Goal: Communication & Community: Participate in discussion

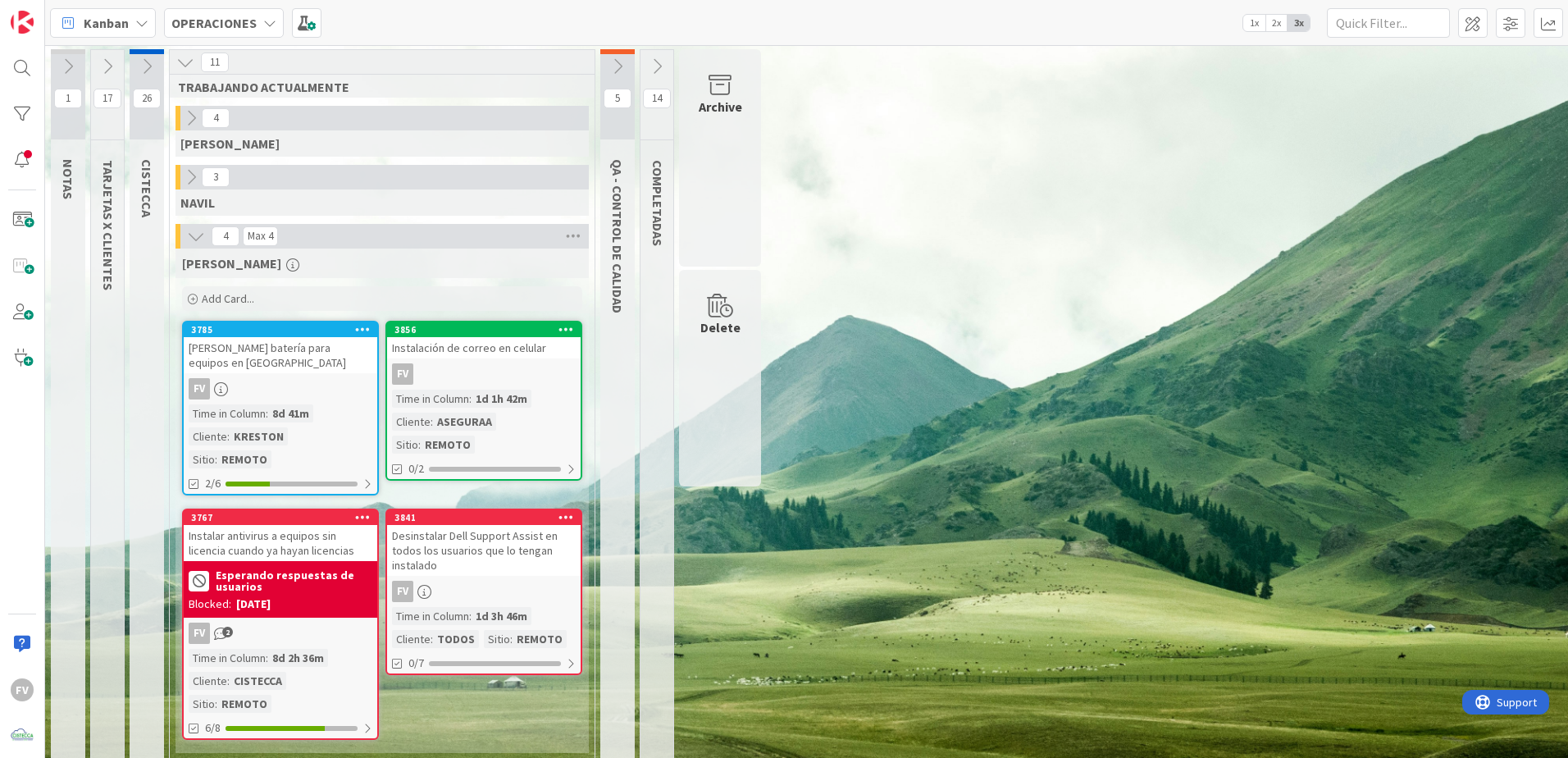
click at [120, 74] on button at bounding box center [108, 66] width 33 height 25
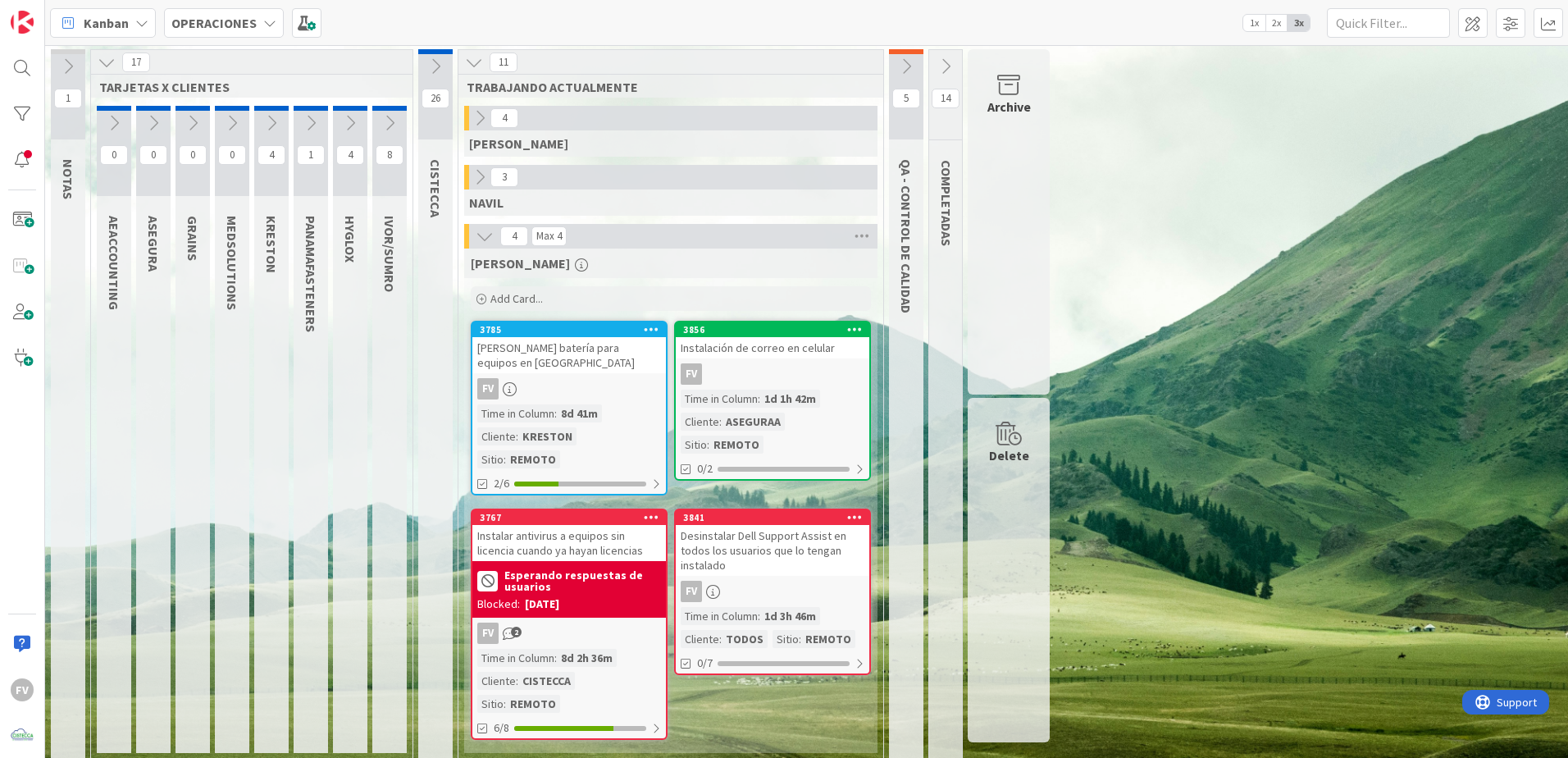
click at [269, 125] on icon at bounding box center [271, 123] width 18 height 18
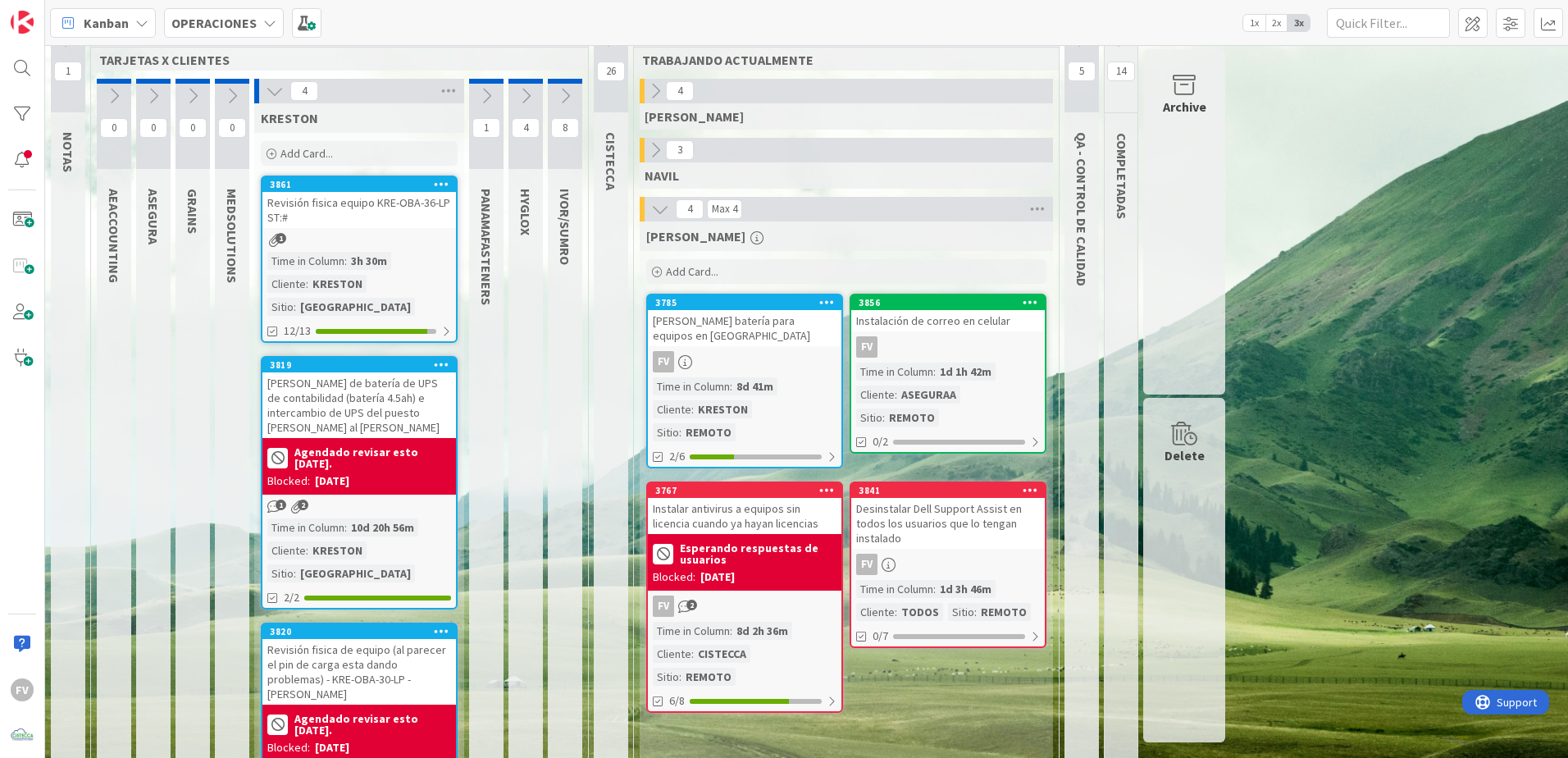
scroll to position [82, 0]
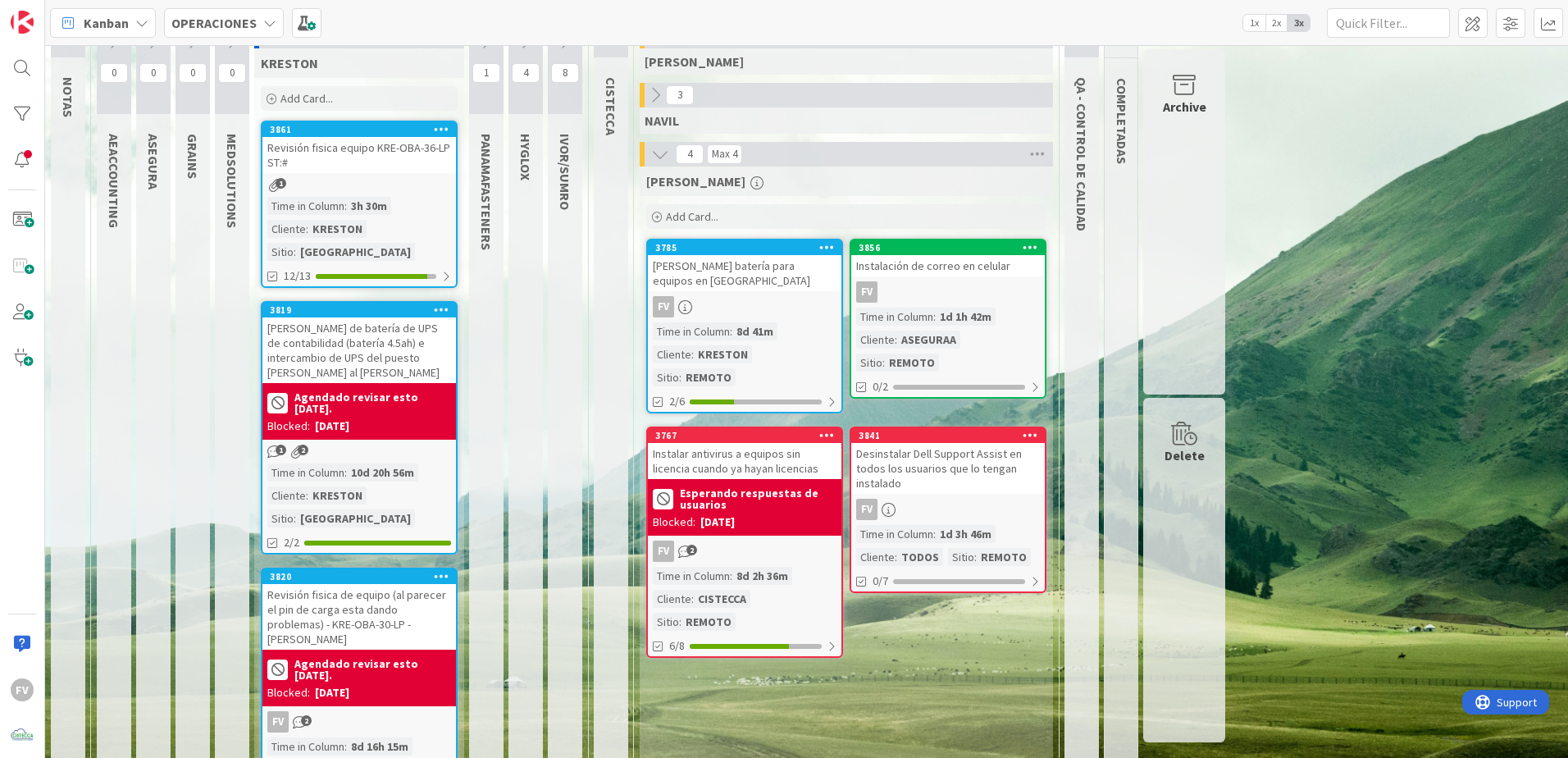
click at [400, 164] on div "Revisión fisica equipo KRE-OBA-36-LP ST:#" at bounding box center [359, 155] width 193 height 37
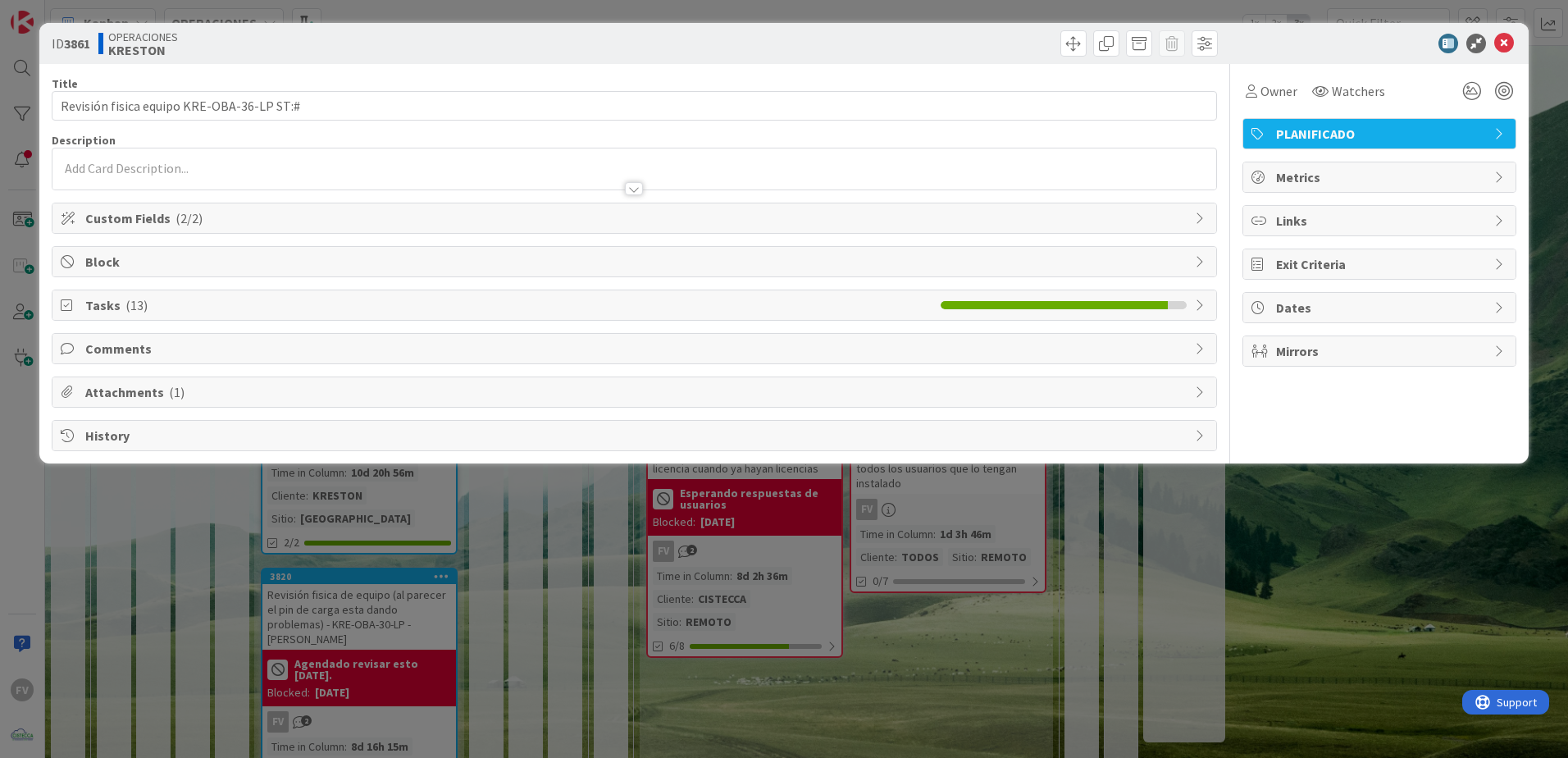
click at [290, 305] on span "Tasks ( 13 )" at bounding box center [509, 305] width 847 height 19
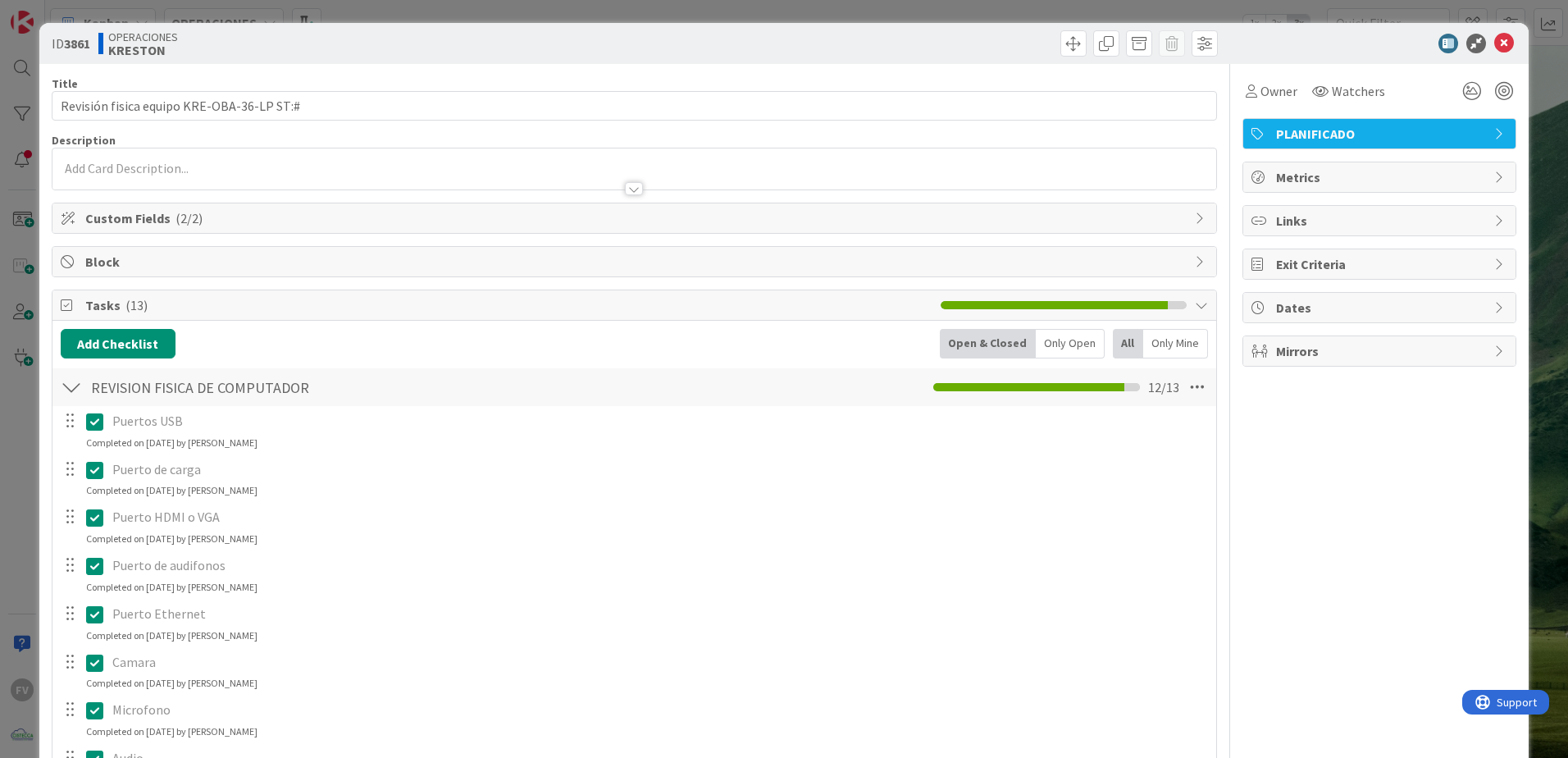
click at [289, 305] on span "Tasks ( 13 )" at bounding box center [509, 305] width 847 height 19
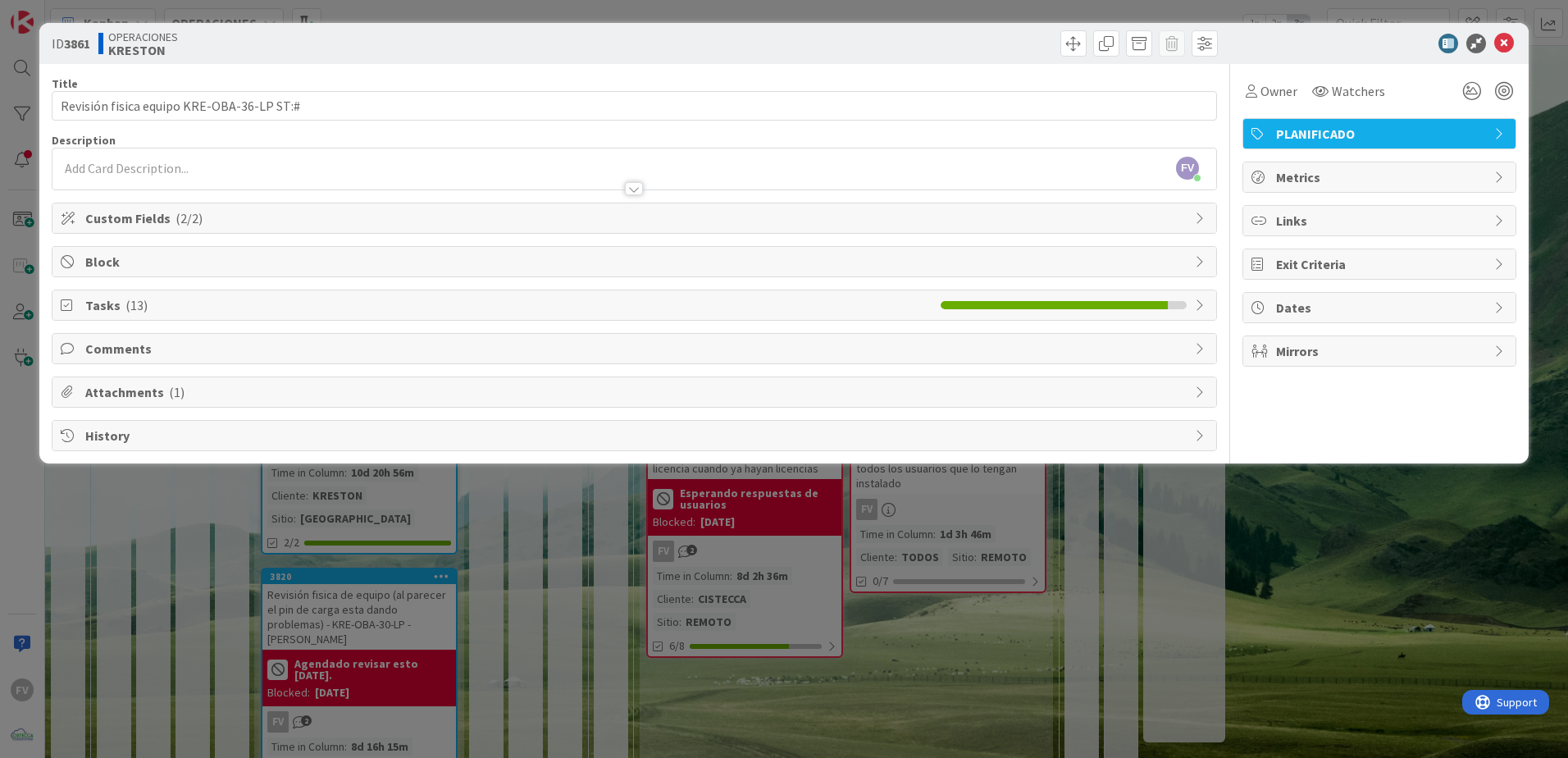
click at [276, 313] on span "Tasks ( 13 )" at bounding box center [509, 305] width 847 height 19
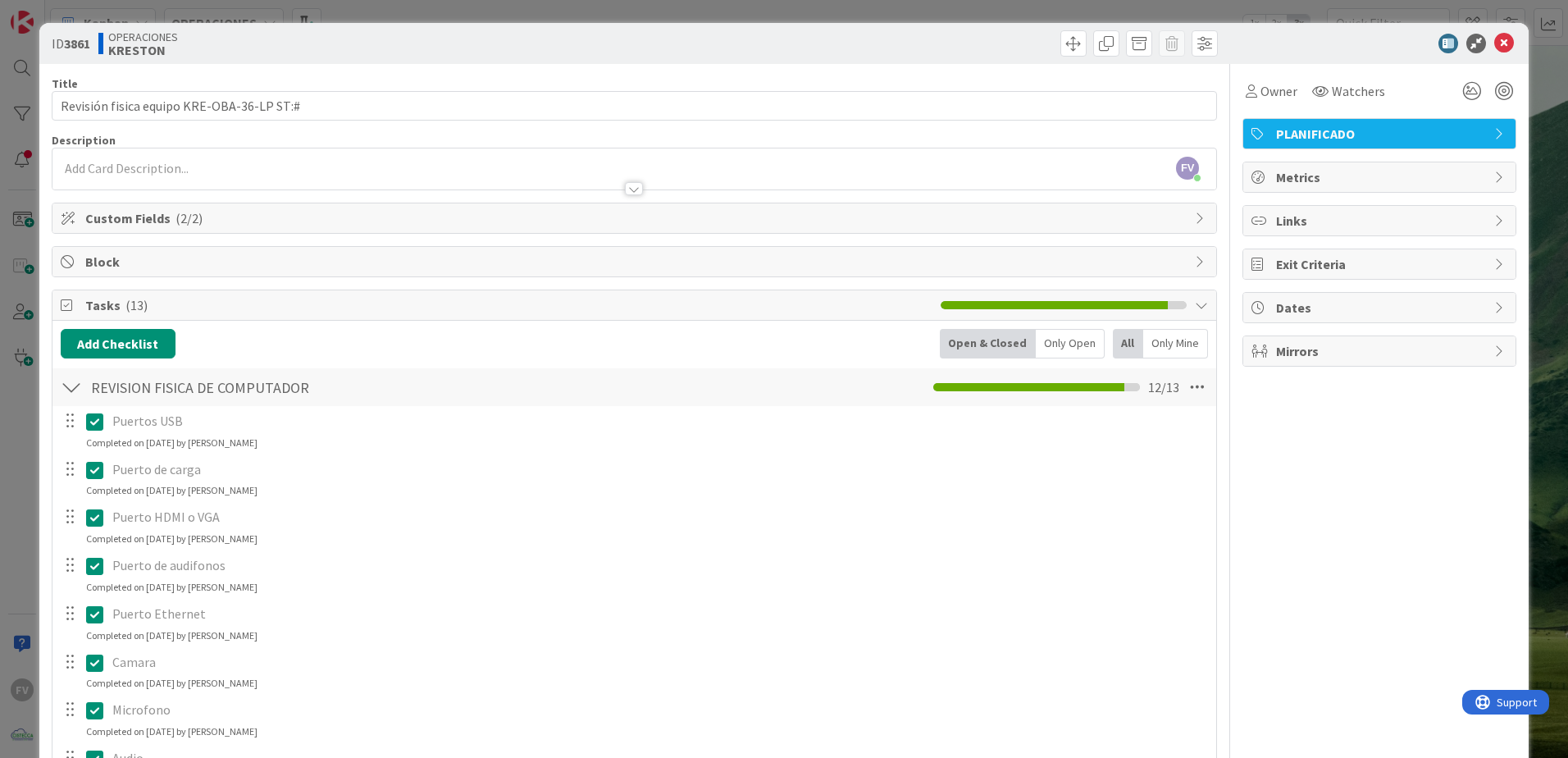
click at [1113, 111] on div "ID 3861 OPERACIONES KRESTON Title 41 / 128 Revisión fisica equipo KRE-OBA-36-LP…" at bounding box center [784, 379] width 1568 height 758
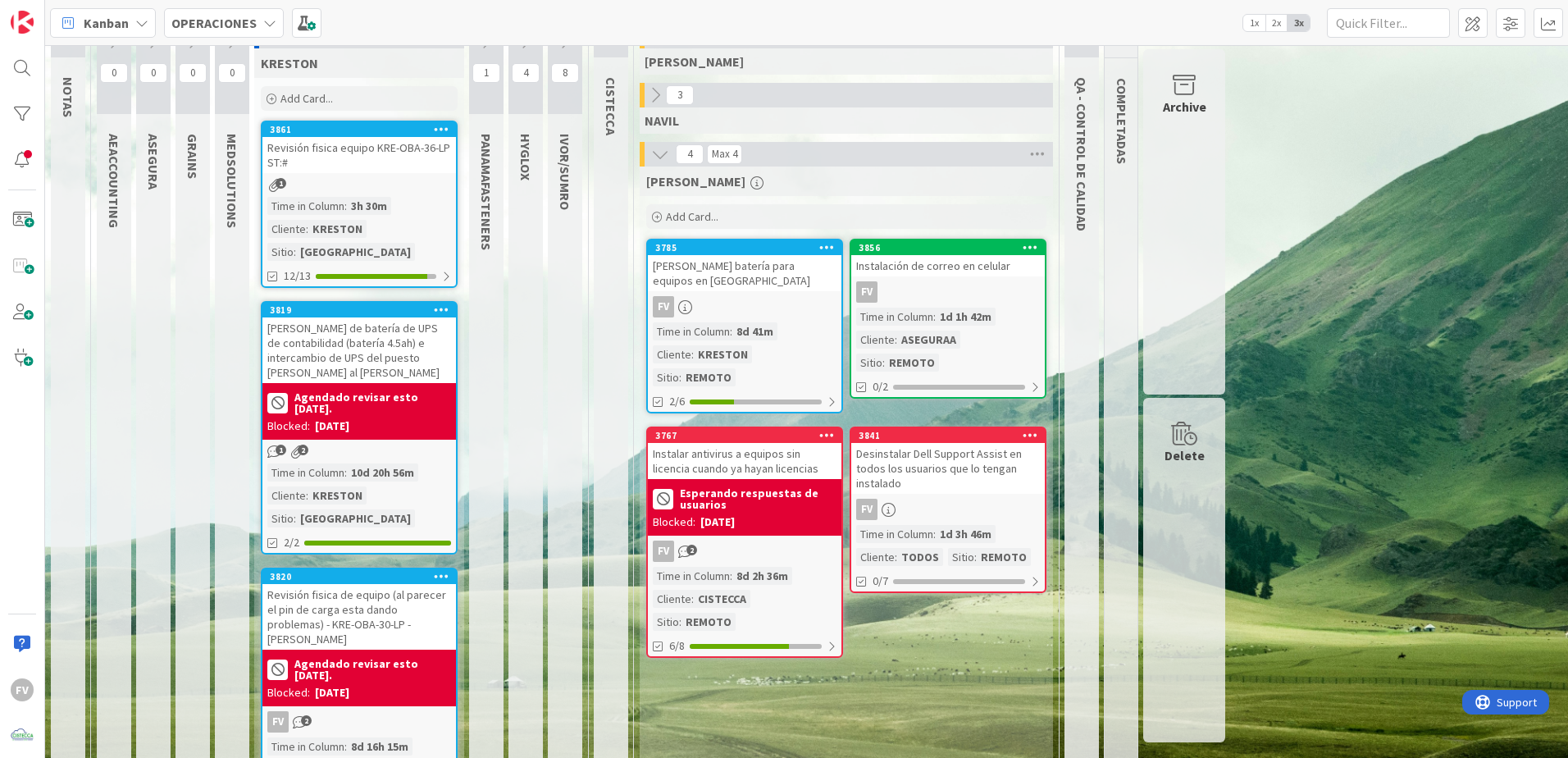
click at [936, 449] on div "Desinstalar Dell Support Assist en todos los usuarios que lo tengan instalado" at bounding box center [948, 468] width 193 height 51
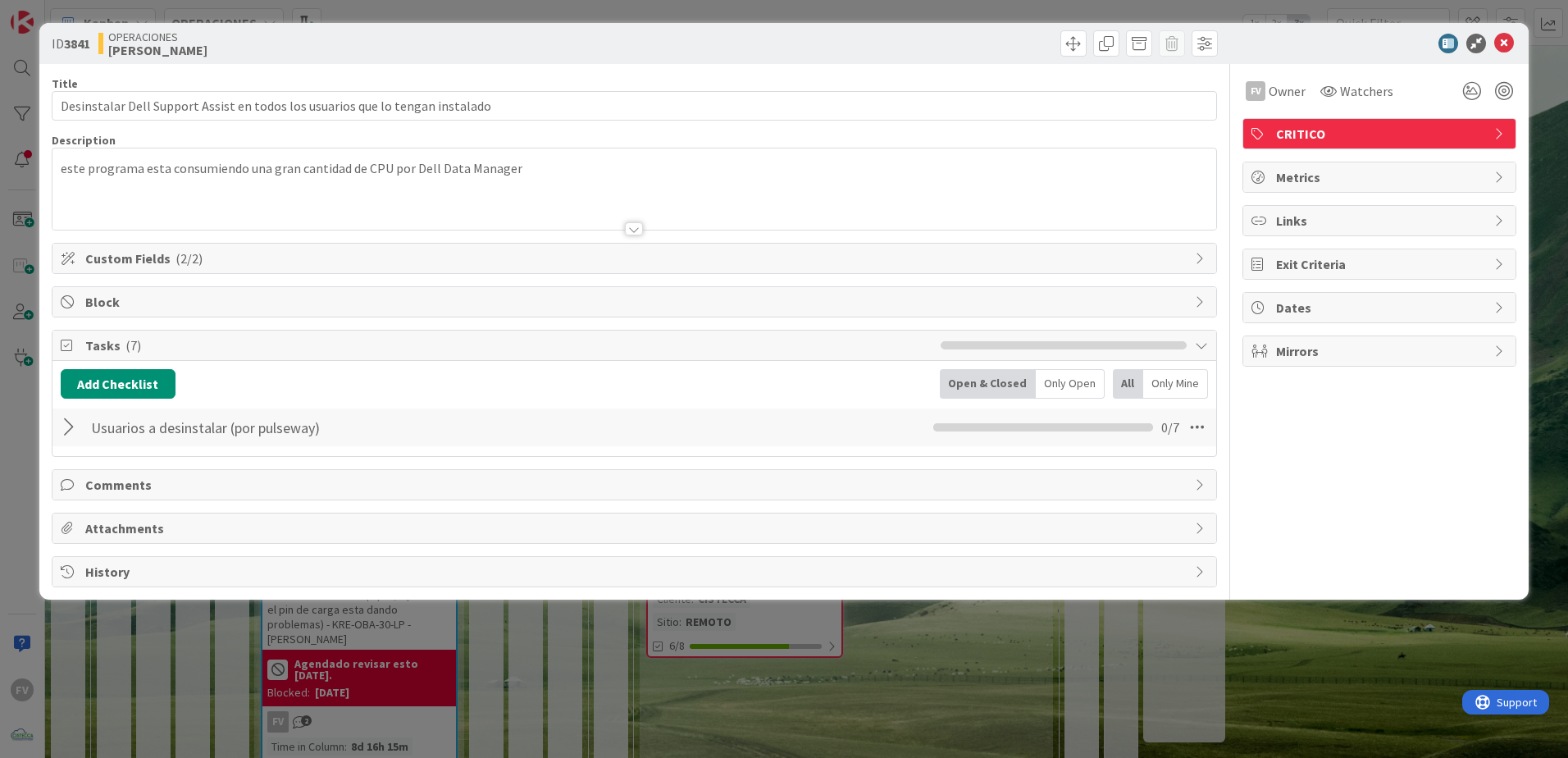
click at [142, 484] on span "Comments" at bounding box center [636, 485] width 1102 height 19
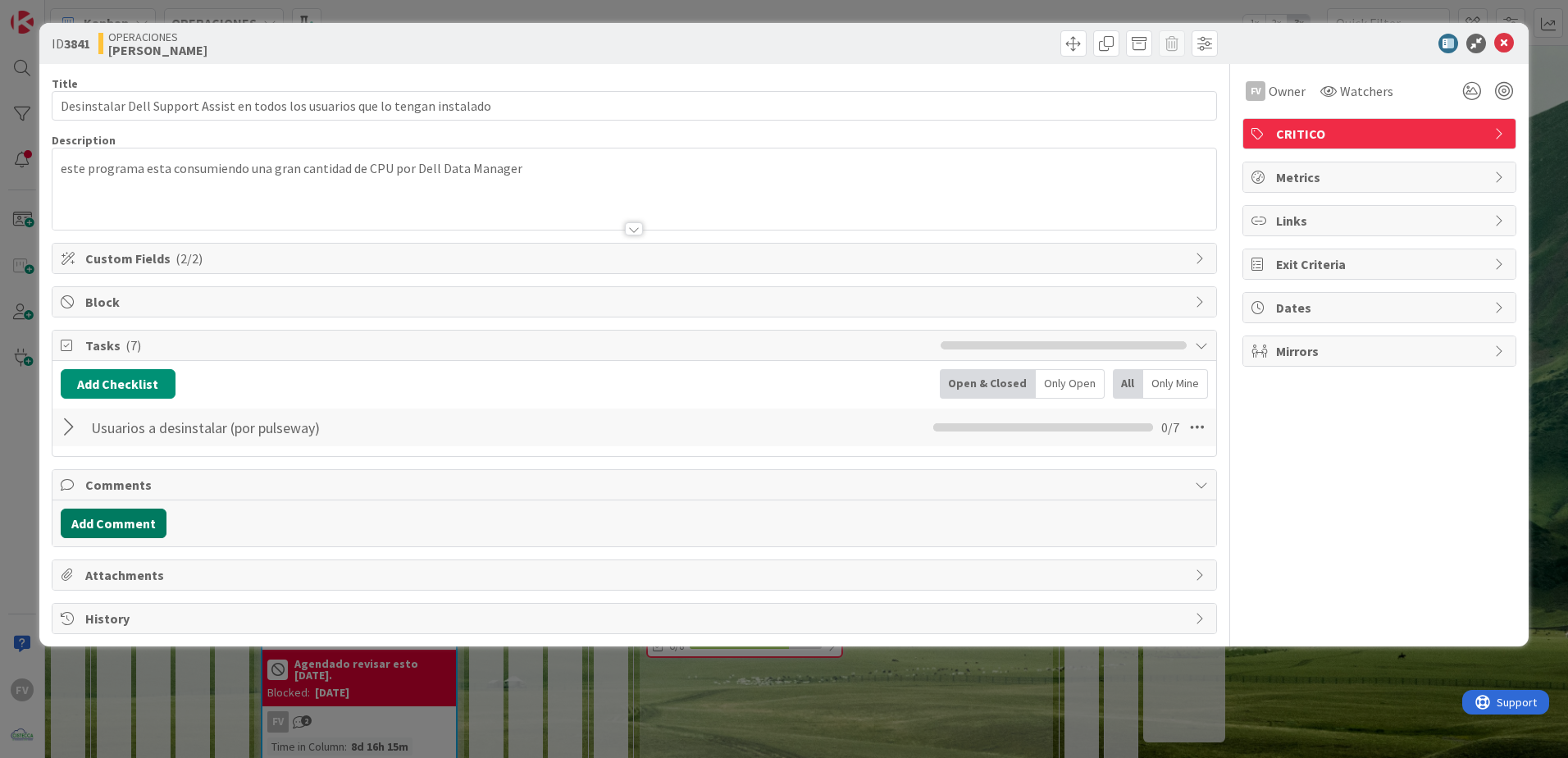
click at [137, 501] on button "Add Comment" at bounding box center [113, 523] width 106 height 30
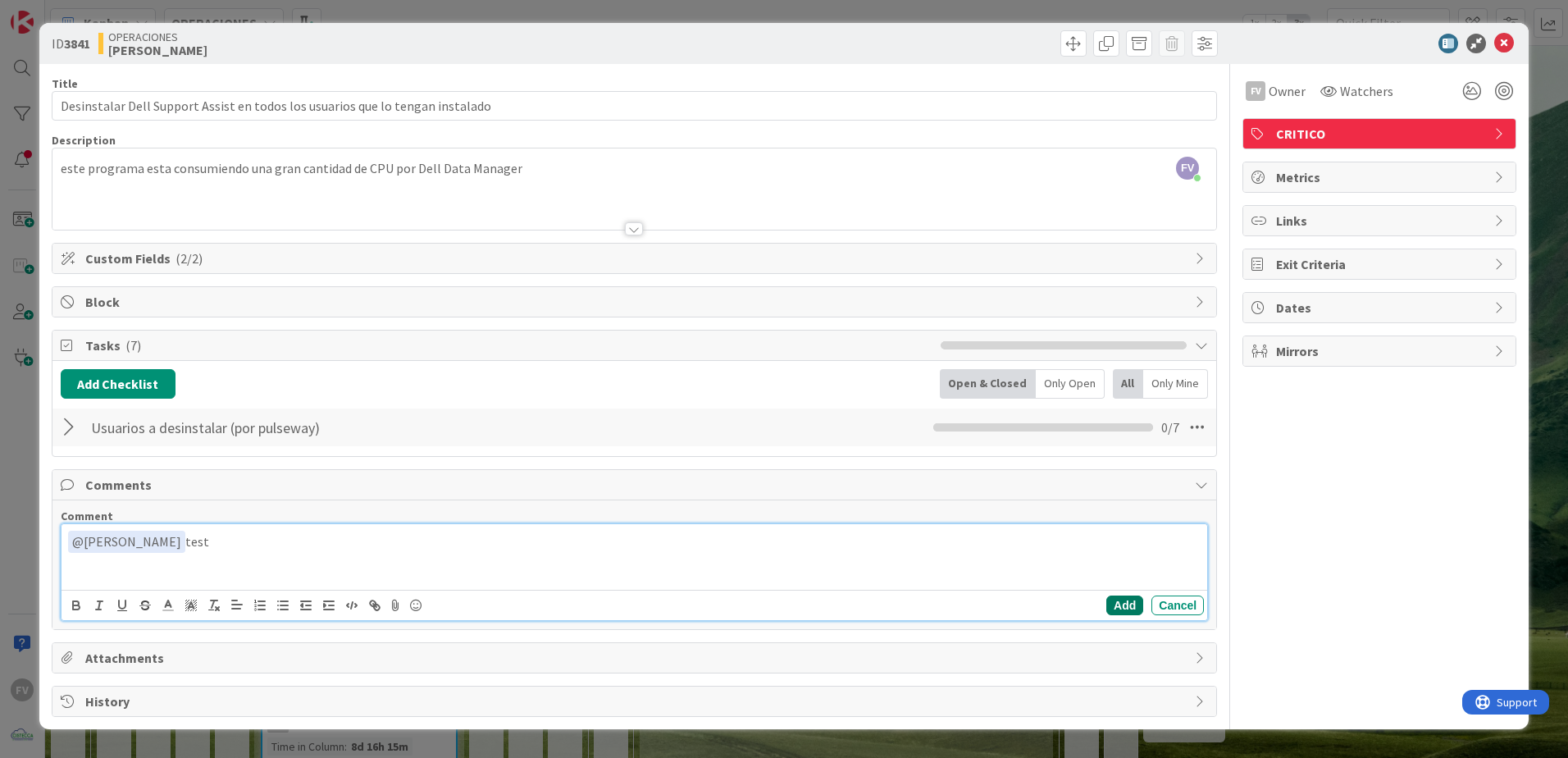
click at [1113, 501] on button "Add" at bounding box center [1125, 605] width 37 height 19
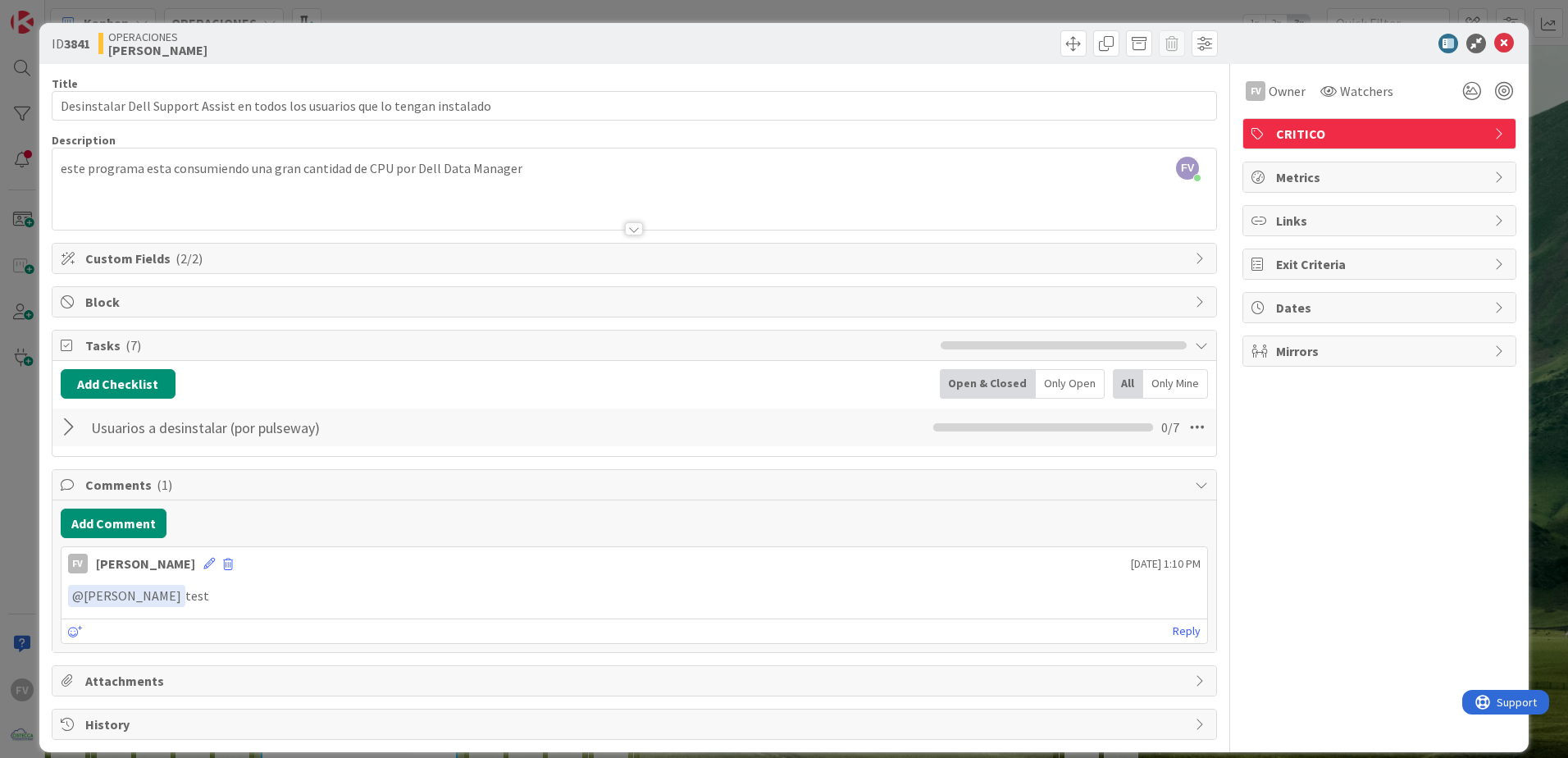
click at [119, 482] on span "Comments ( 1 )" at bounding box center [636, 485] width 1102 height 19
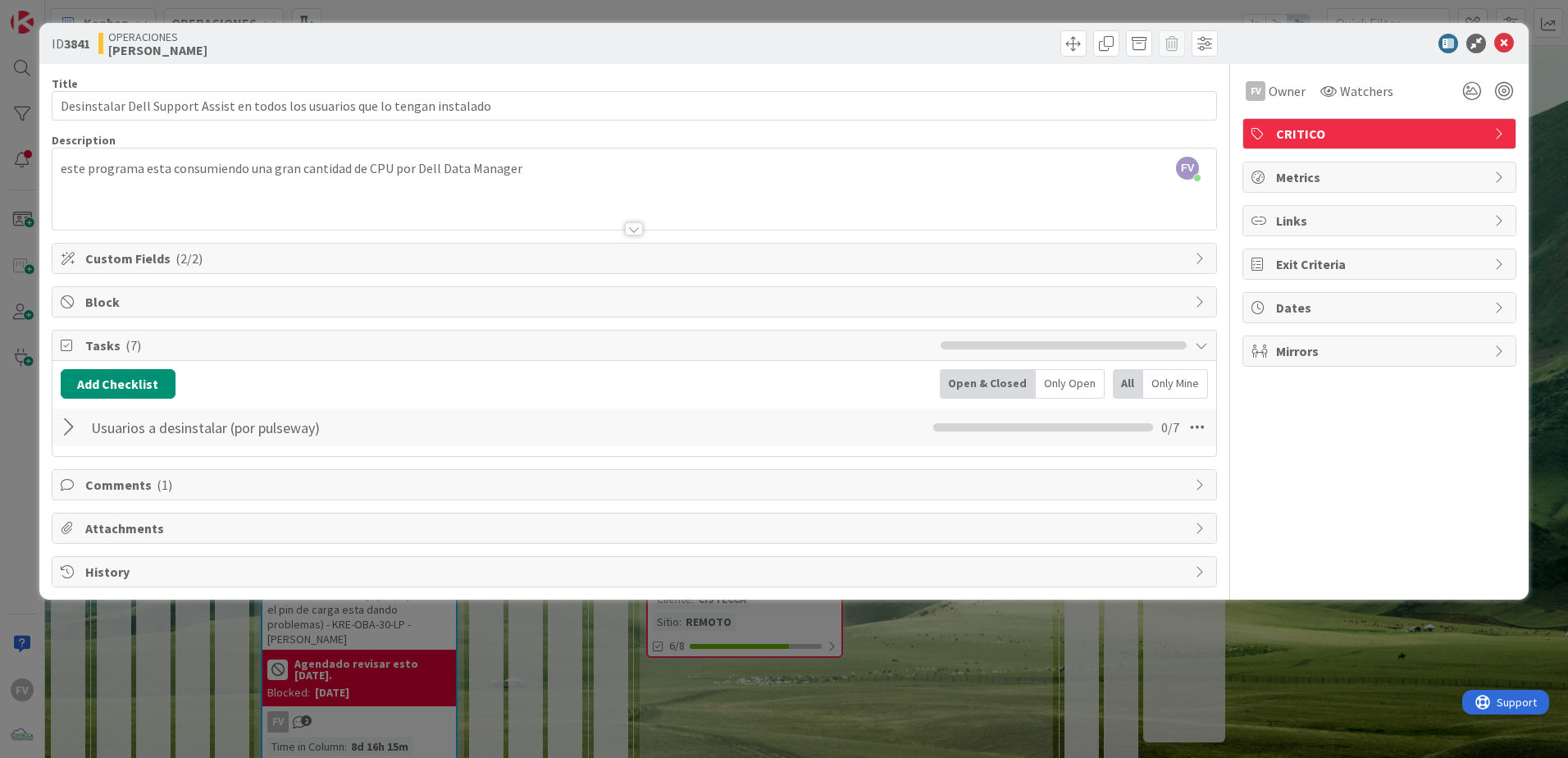
drag, startPoint x: 28, startPoint y: 409, endPoint x: 44, endPoint y: 417, distance: 17.9
click at [28, 409] on div "ID 3841 OPERACIONES FERNANDO Title 77 / 128 Desinstalar Dell Support Assist en …" at bounding box center [784, 379] width 1568 height 758
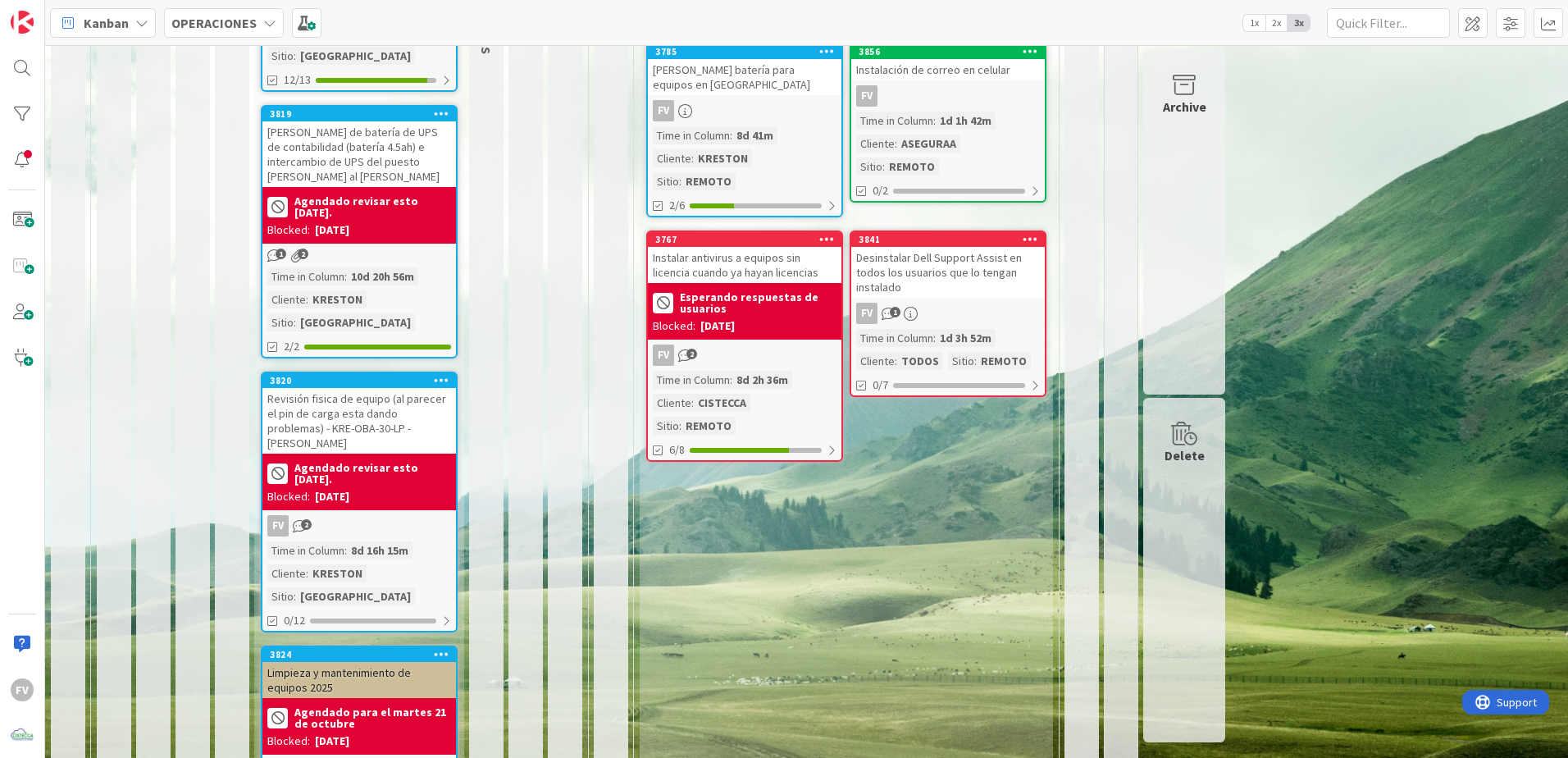
scroll to position [279, 0]
click at [891, 501] on div "FERNANDO Add Card... 3856 Instalación de correo en celular FV Time in Column : …" at bounding box center [846, 408] width 413 height 878
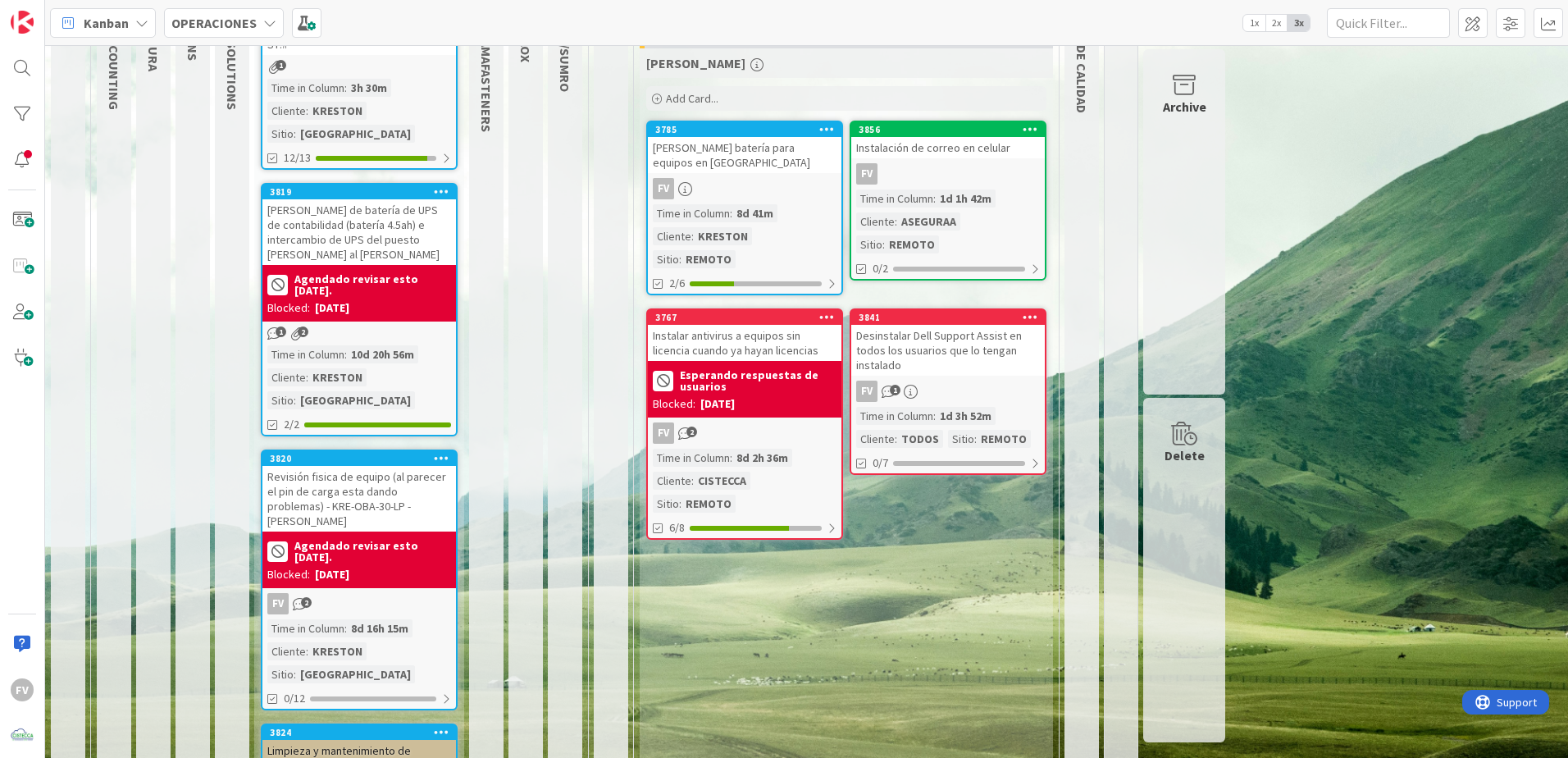
scroll to position [197, 0]
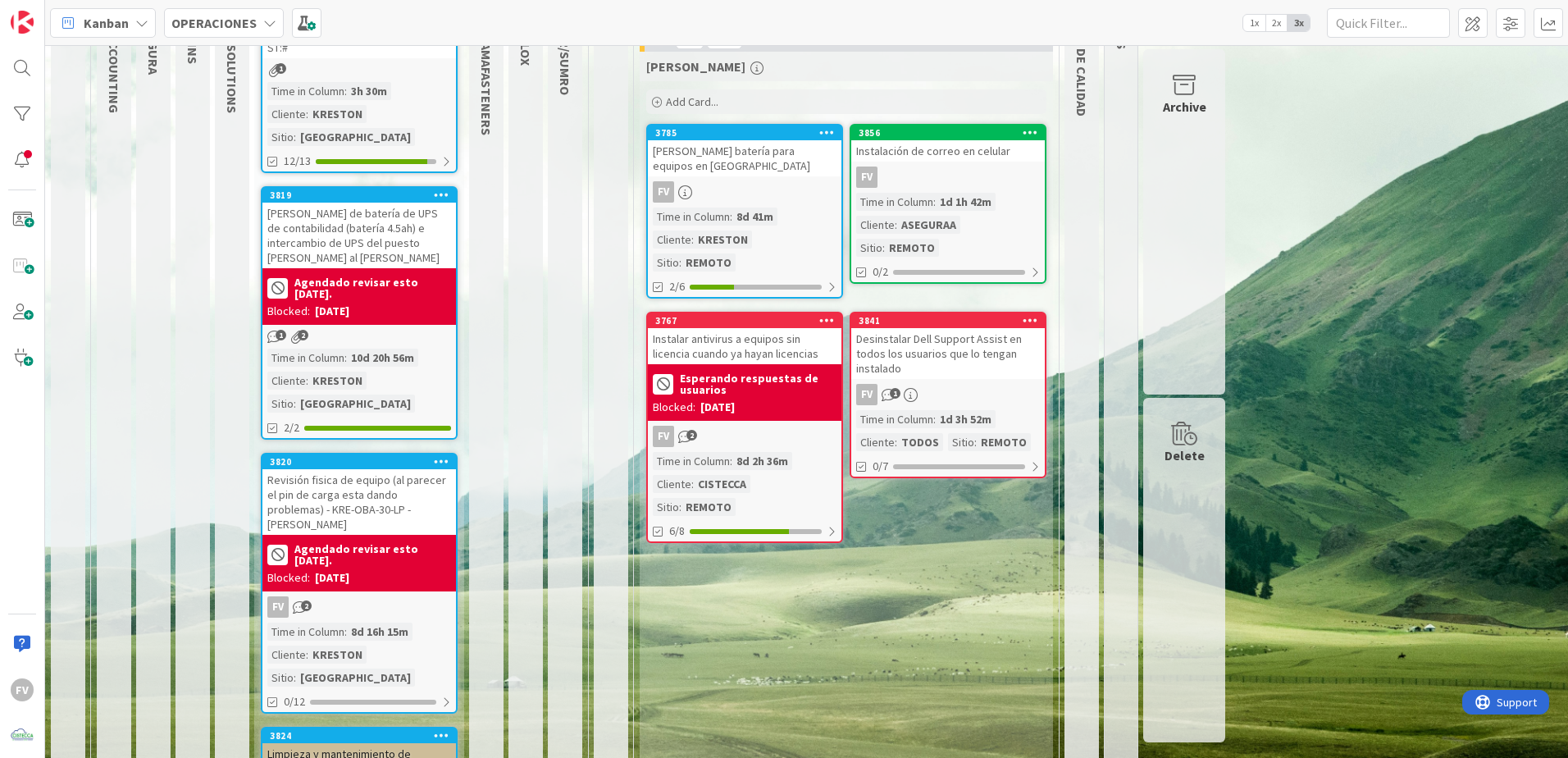
click at [929, 392] on div "3841 Desinstalar Dell Support Assist en todos los usuarios que lo tengan instal…" at bounding box center [948, 394] width 197 height 166
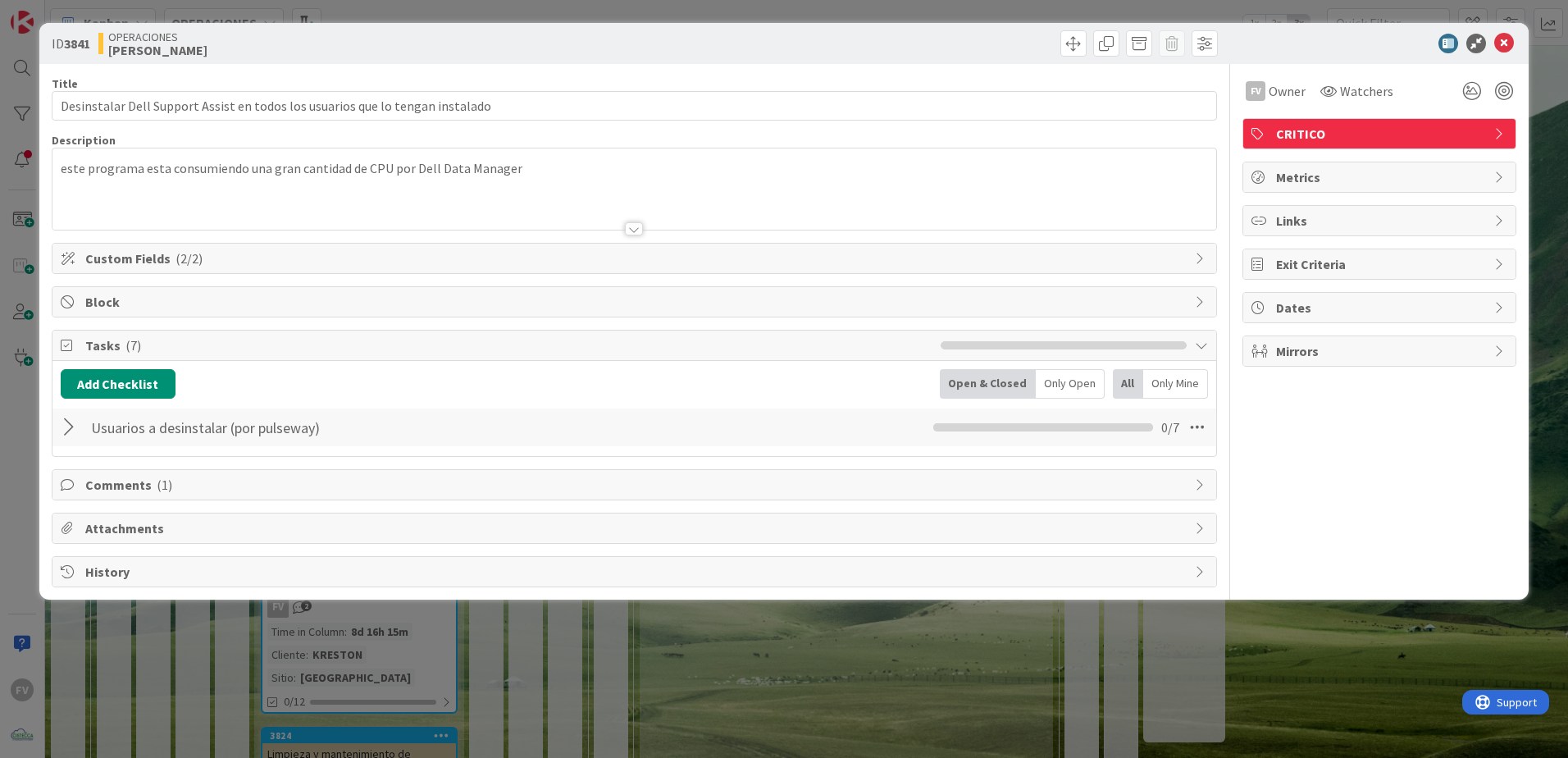
click at [65, 428] on div at bounding box center [71, 427] width 21 height 30
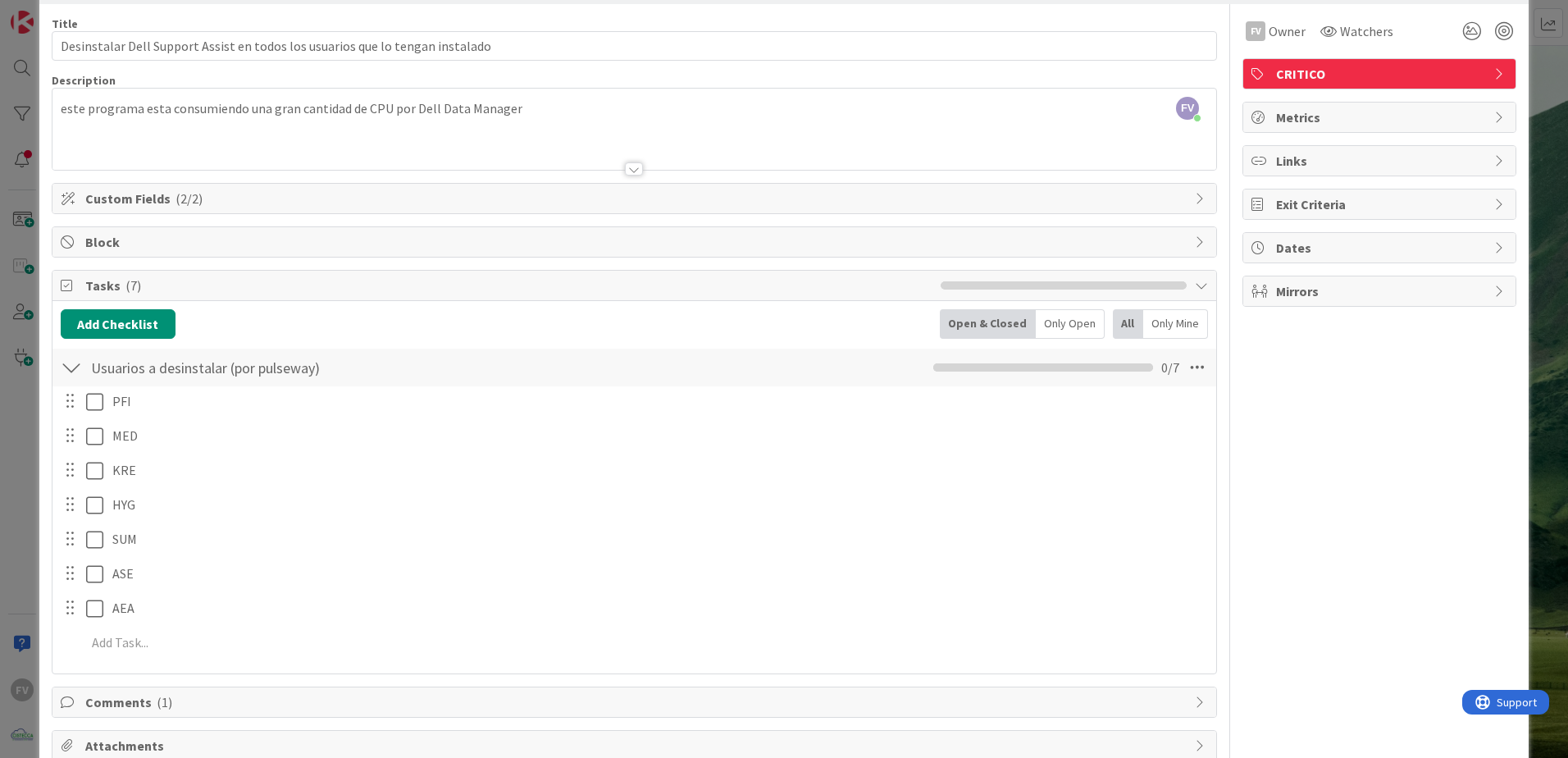
scroll to position [142, 0]
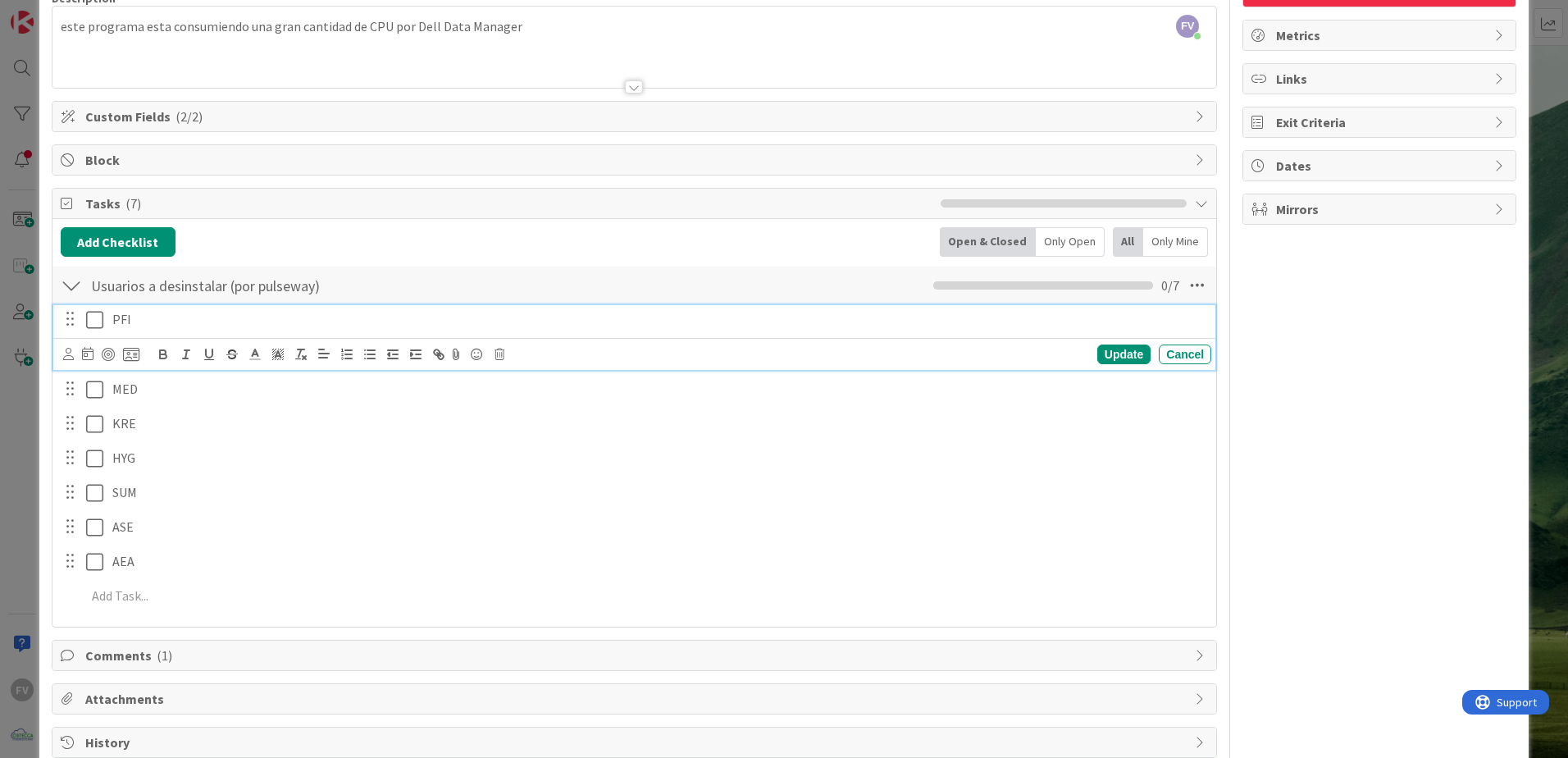
click at [174, 312] on p "PFI" at bounding box center [659, 320] width 1092 height 19
click at [1113, 501] on div "FV Owner Watchers CRITICO Metrics Links Exit Criteria Dates Mirrors" at bounding box center [1380, 340] width 274 height 836
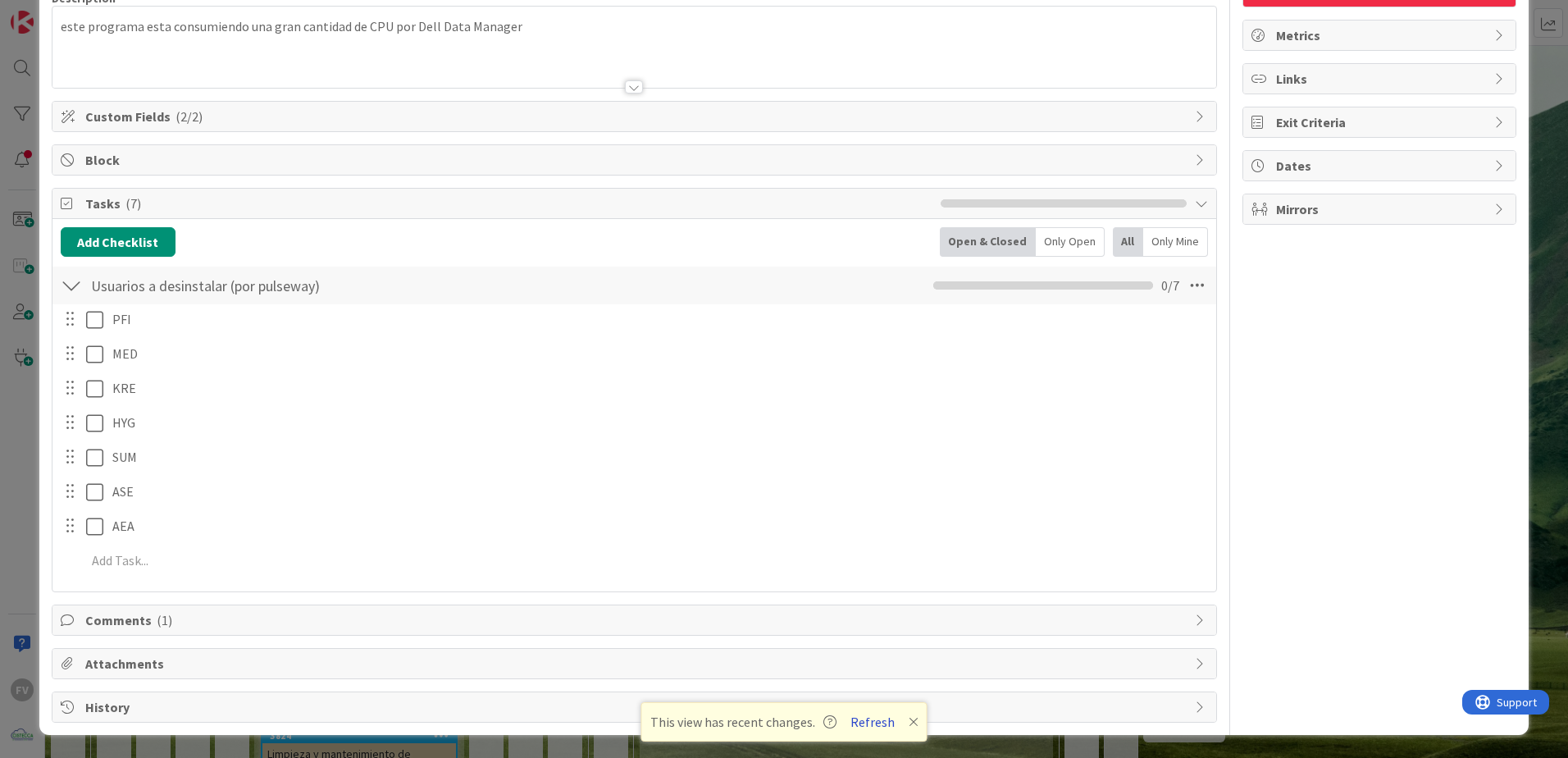
click at [883, 501] on button "Refresh" at bounding box center [873, 722] width 56 height 21
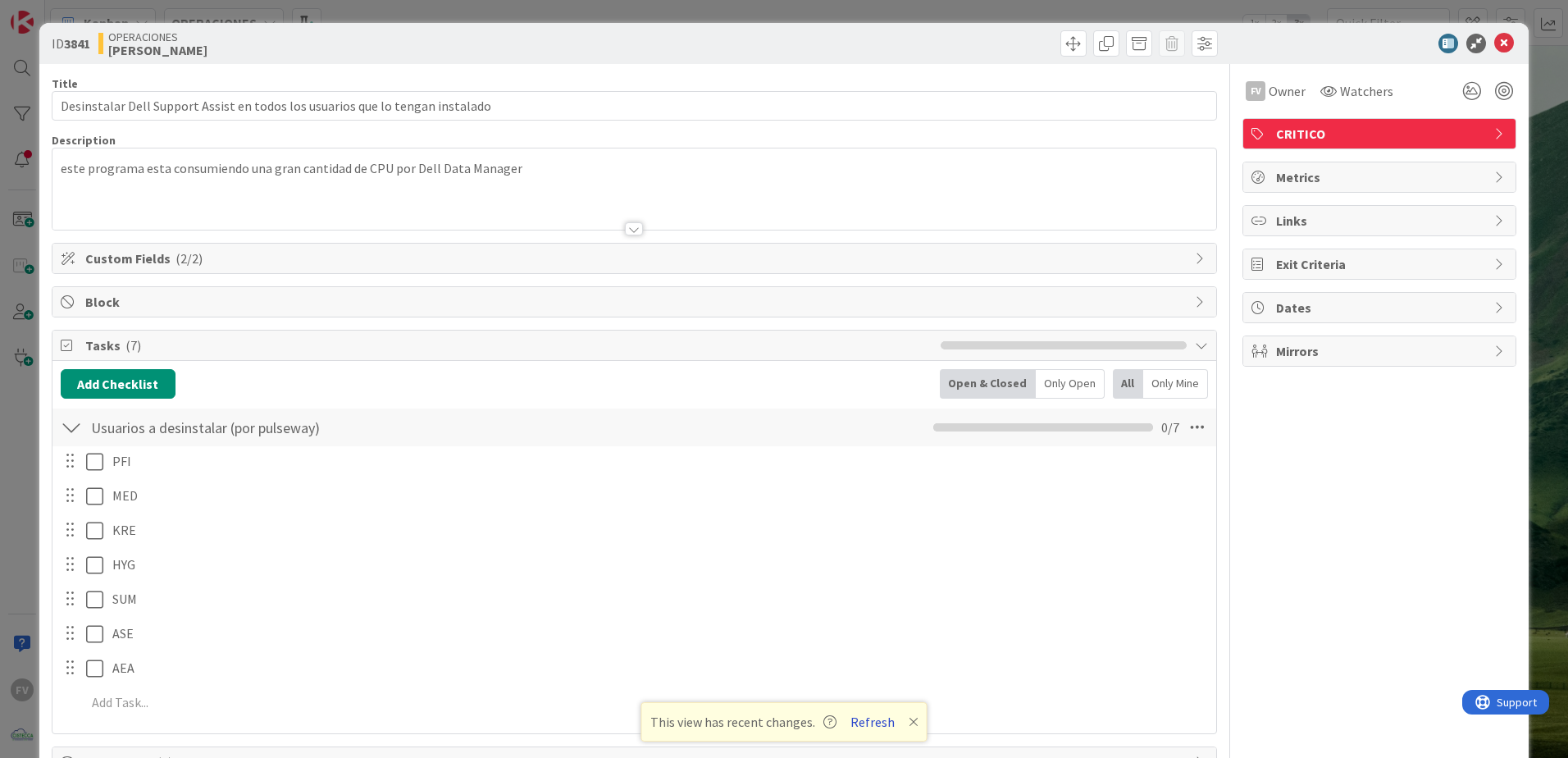
click at [868, 718] on button "Refresh" at bounding box center [873, 722] width 56 height 21
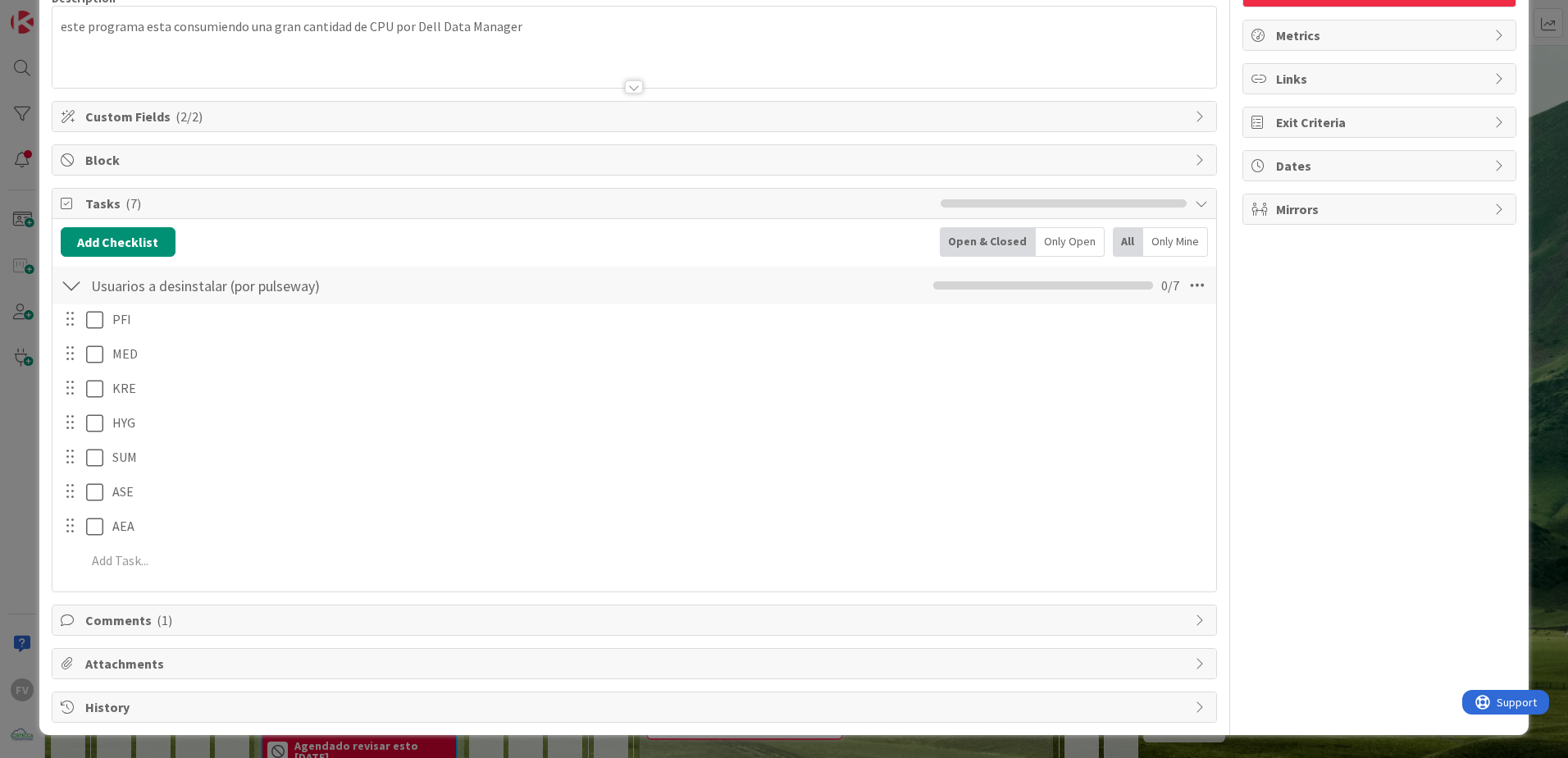
click at [112, 610] on div "Comments ( 1 )" at bounding box center [635, 620] width 1164 height 30
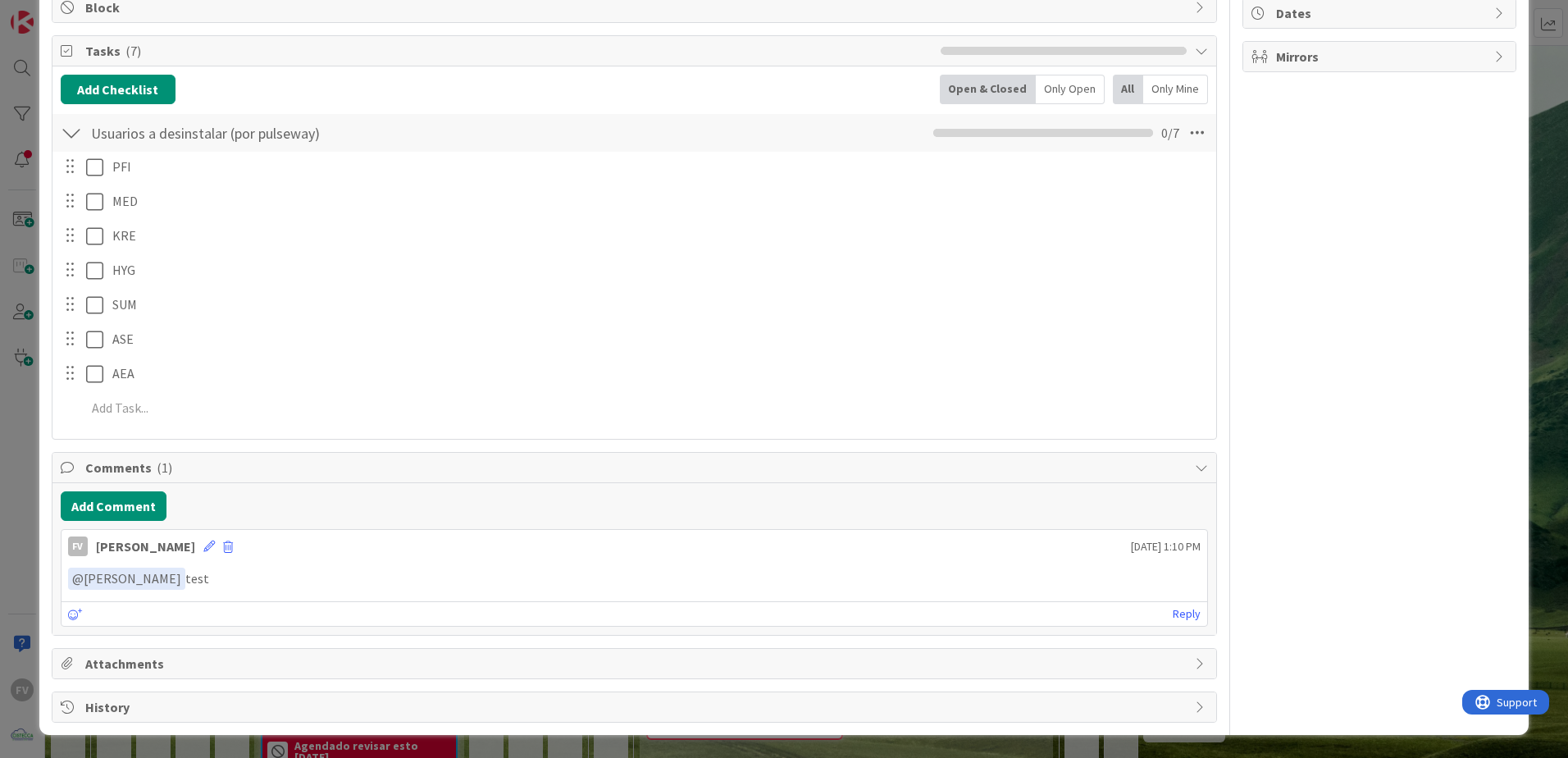
click at [42, 567] on div "ID 3841 OPERACIONES FERNANDO Title 77 / 128 Desinstalar Dell Support Assist en …" at bounding box center [784, 232] width 1489 height 1007
click at [3, 199] on div "ID 3841 OPERACIONES FERNANDO Title 77 / 128 Desinstalar Dell Support Assist en …" at bounding box center [784, 379] width 1568 height 758
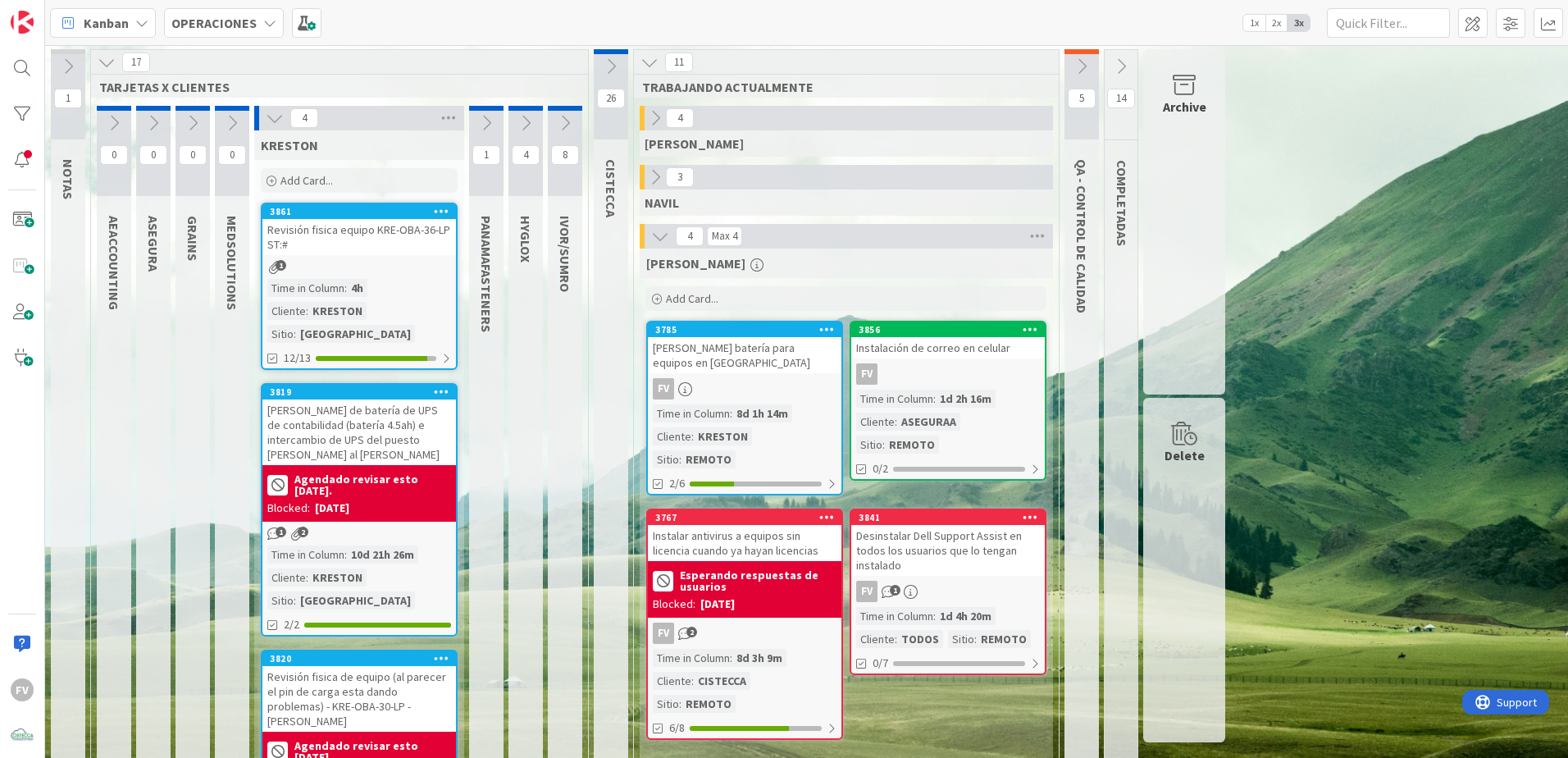
click at [272, 120] on icon at bounding box center [274, 117] width 18 height 18
